Goal: Find contact information: Find contact information

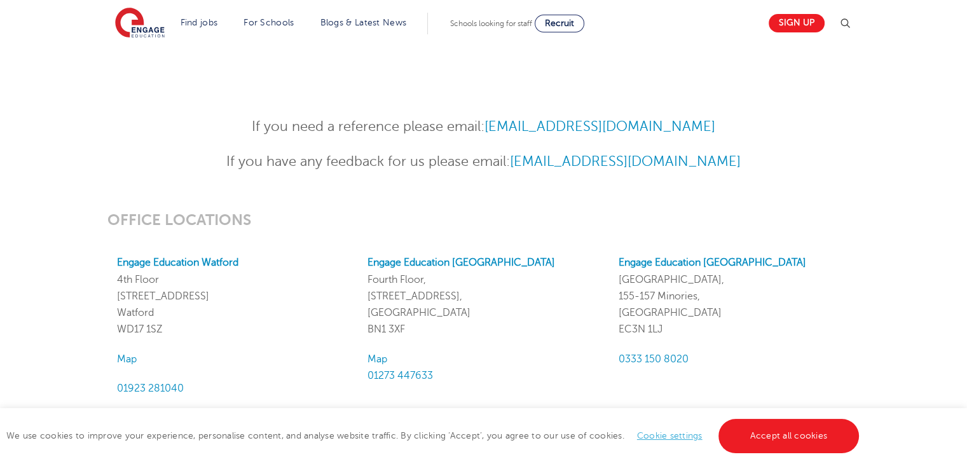
scroll to position [1008, 0]
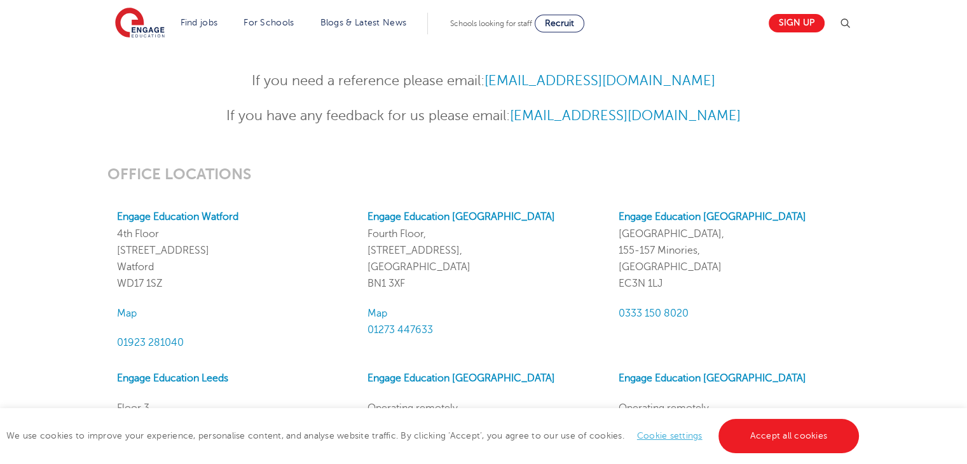
drag, startPoint x: 175, startPoint y: 281, endPoint x: 114, endPoint y: 229, distance: 80.3
click at [114, 229] on div "Engage Education Watford 4th Floor 45 Clarendon Road Watford WD17 1SZ Map 01923…" at bounding box center [232, 279] width 250 height 142
copy p "4th Floor 45 Clarendon Road Watford WD17 1SZ"
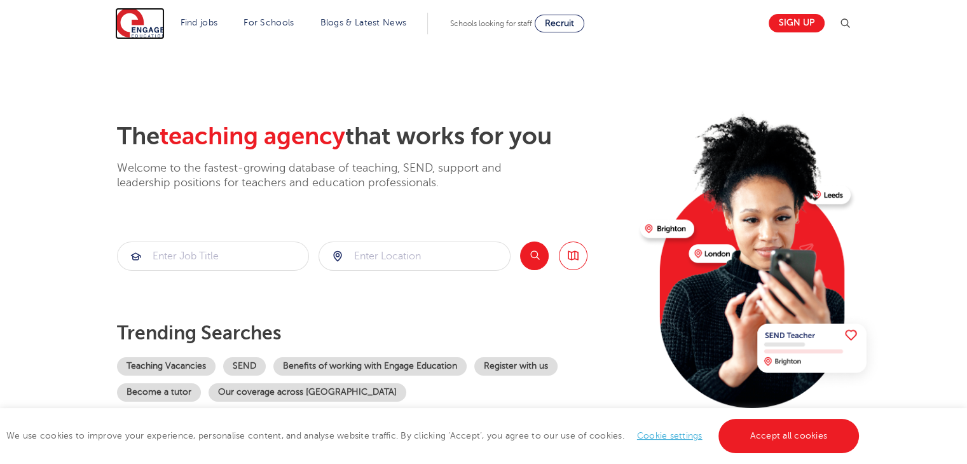
click at [137, 37] on img at bounding box center [140, 24] width 50 height 32
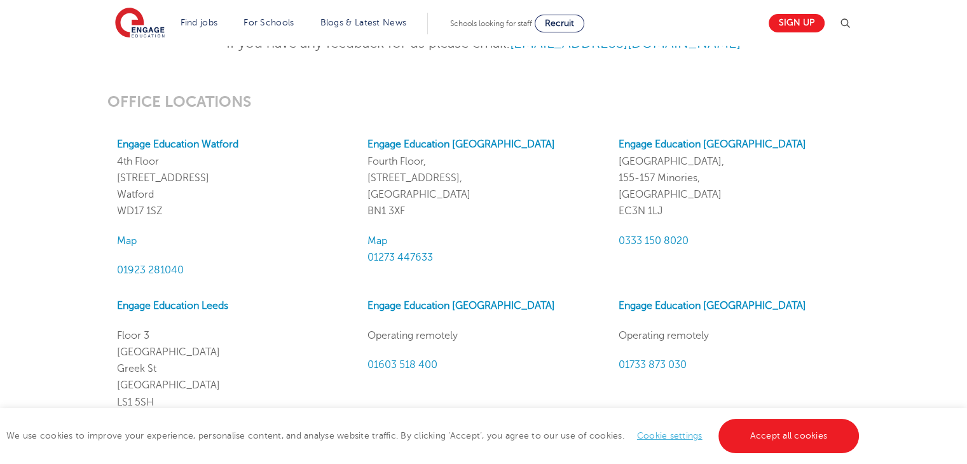
scroll to position [1079, 0]
drag, startPoint x: 185, startPoint y: 214, endPoint x: 117, endPoint y: 165, distance: 83.8
click at [117, 165] on p "Engage Education Watford 4th Floor 45 Clarendon Road Watford WD17 1SZ" at bounding box center [232, 178] width 231 height 83
copy p "4th Floor 45 Clarendon Road Watford WD17 1SZ"
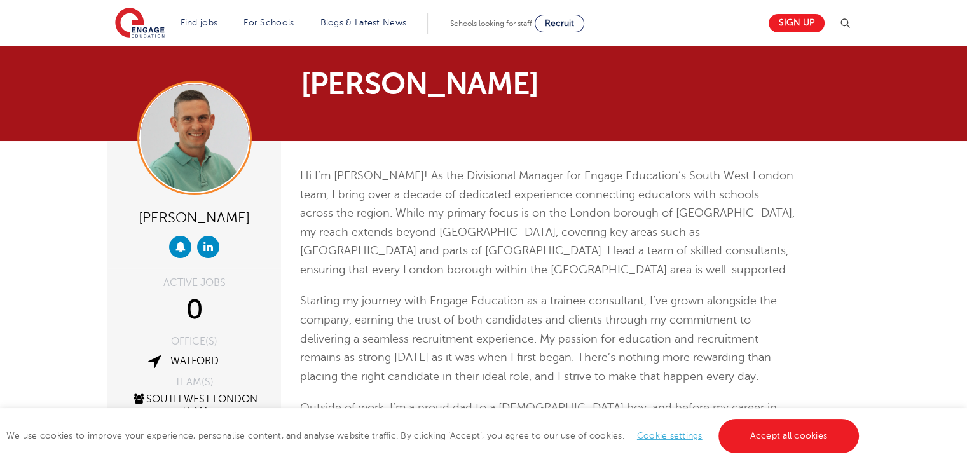
scroll to position [2, 0]
